Goal: Task Accomplishment & Management: Use online tool/utility

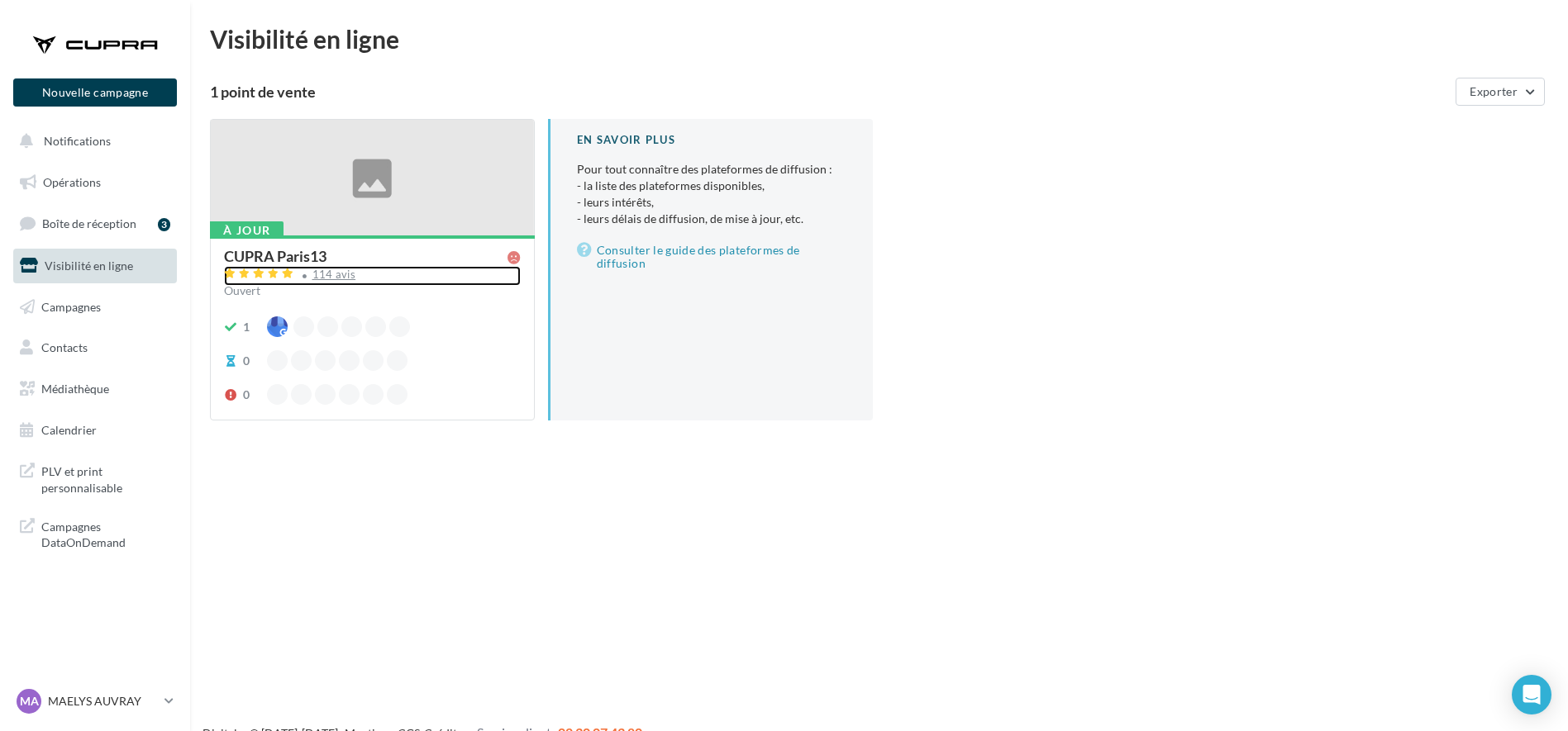
click at [334, 276] on div "114 avis" at bounding box center [335, 275] width 44 height 11
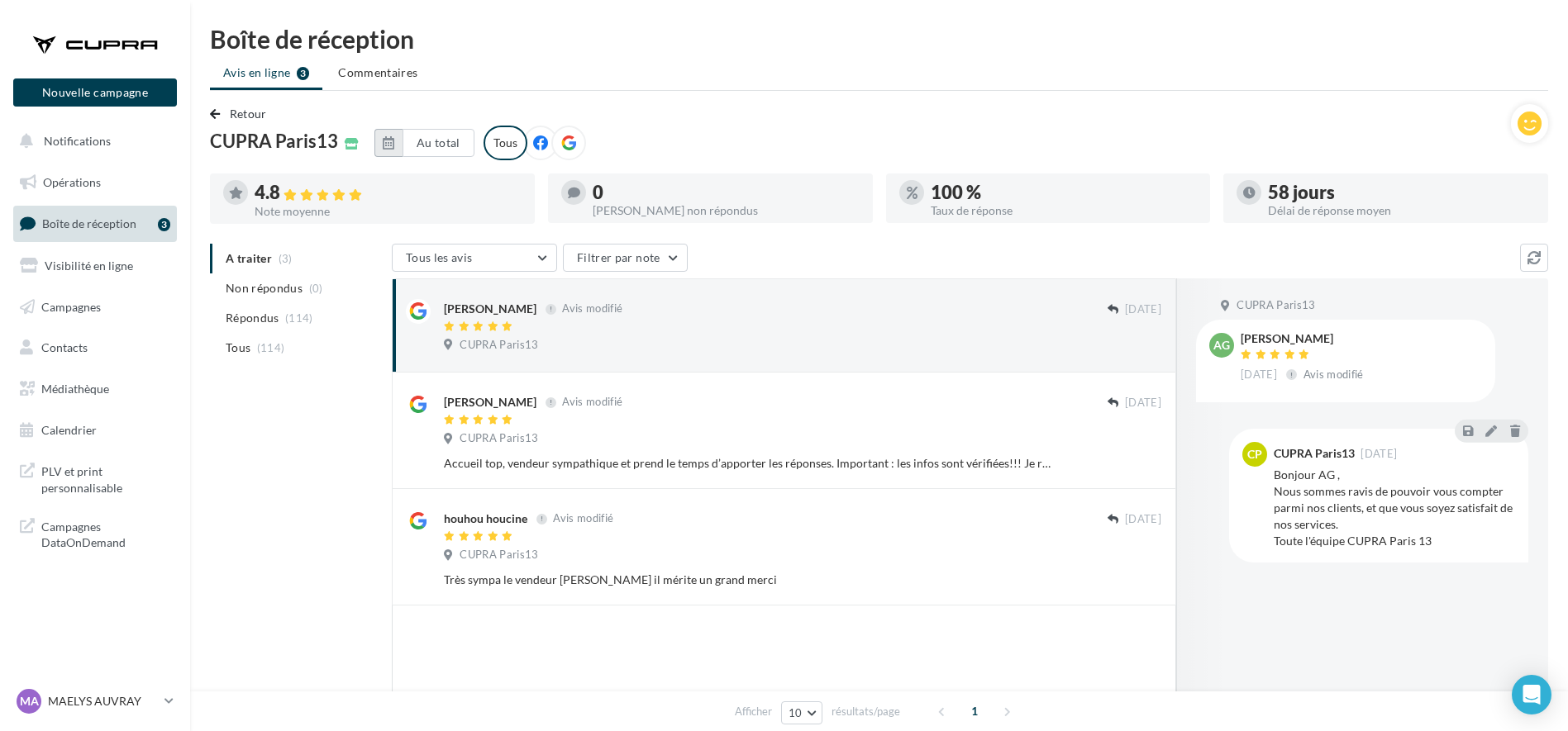
click at [389, 144] on icon "button" at bounding box center [388, 143] width 12 height 14
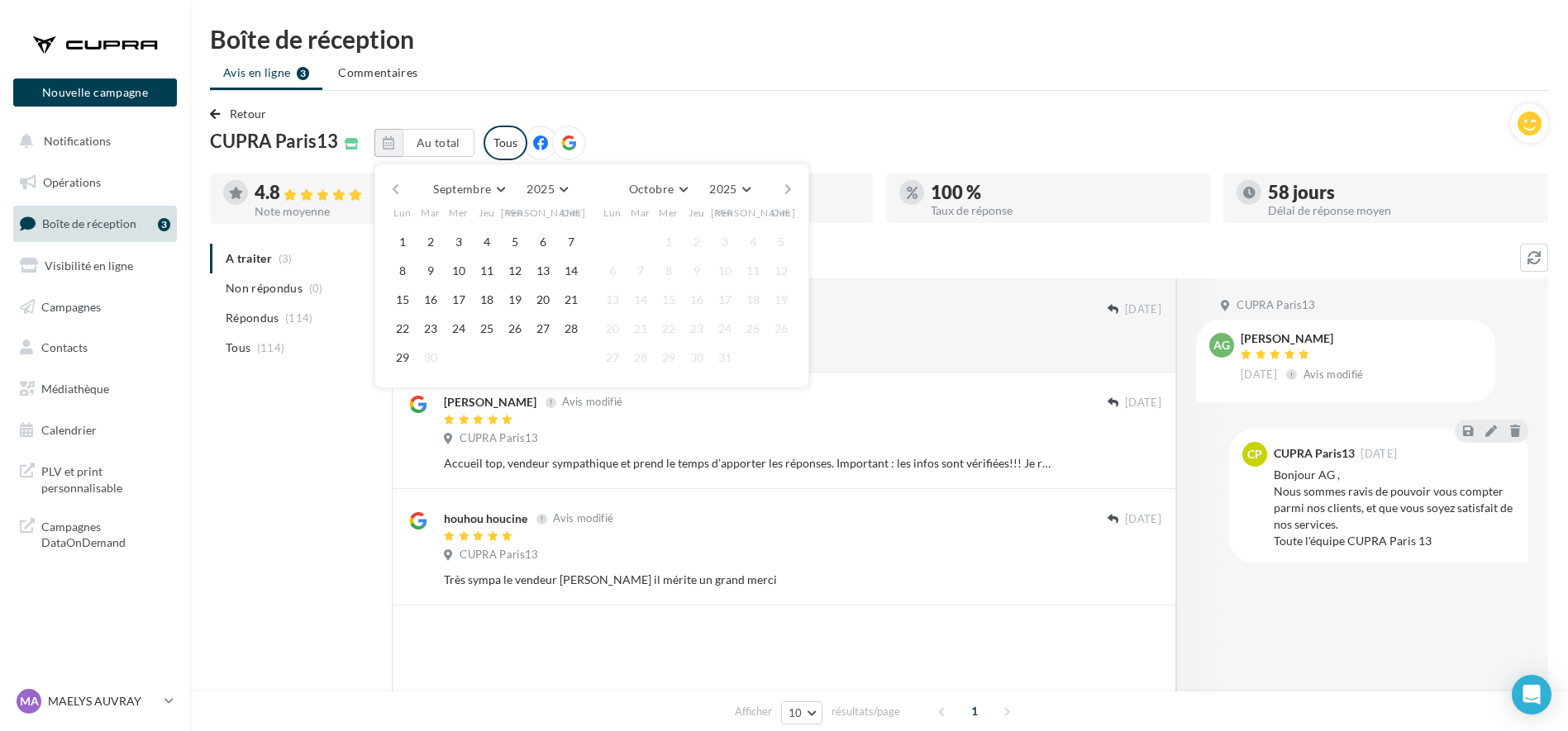
click at [399, 186] on button "button" at bounding box center [395, 188] width 14 height 23
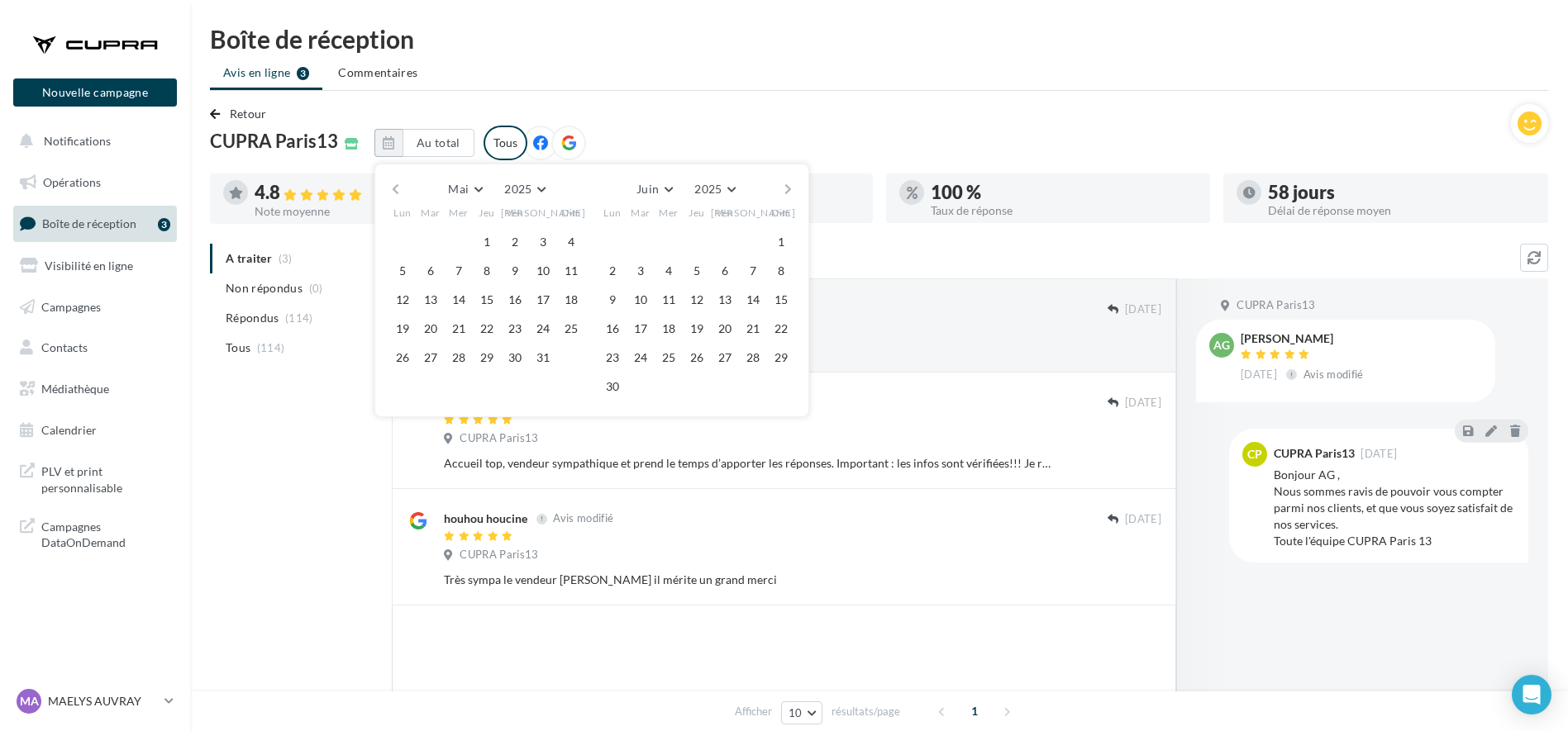
click at [399, 186] on button "button" at bounding box center [395, 188] width 14 height 23
